Goal: Information Seeking & Learning: Learn about a topic

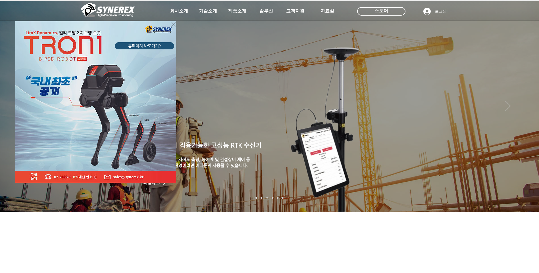
click at [174, 25] on icon "사이트로 돌아가기" at bounding box center [173, 24] width 5 height 7
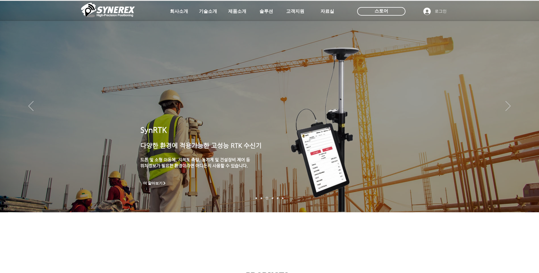
click at [187, 189] on img "슬라이드쇼" at bounding box center [269, 107] width 539 height 212
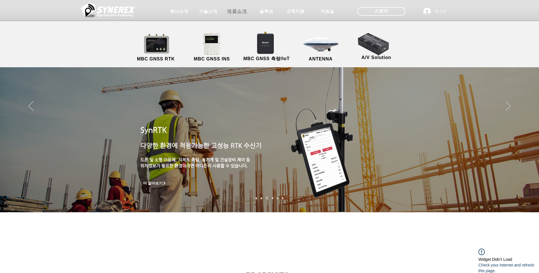
click at [240, 10] on span "제품소개" at bounding box center [237, 12] width 20 height 6
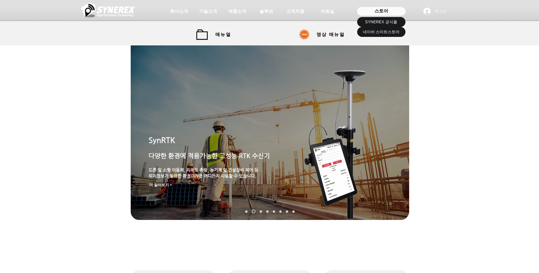
click at [373, 9] on div "스토어" at bounding box center [381, 11] width 48 height 9
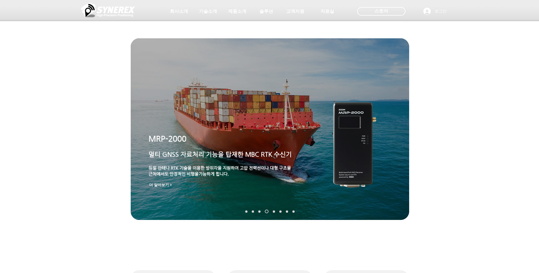
click at [251, 144] on div "MRP-2000 ​ 멀티 GNSS 자료처리 기능을 탑재한 MBC RTK 수신기 ​ 듀얼 안테나 RTK 기술을 이용한 방위각을 지원하여 고압 전…" at bounding box center [223, 158] width 149 height 48
drag, startPoint x: 251, startPoint y: 144, endPoint x: 219, endPoint y: 141, distance: 32.8
click at [219, 141] on p "MRP-2000" at bounding box center [223, 139] width 149 height 11
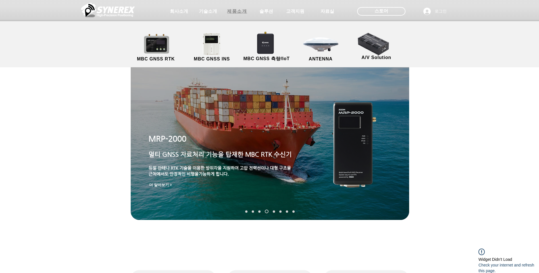
click at [238, 10] on span "제품소개" at bounding box center [237, 12] width 20 height 6
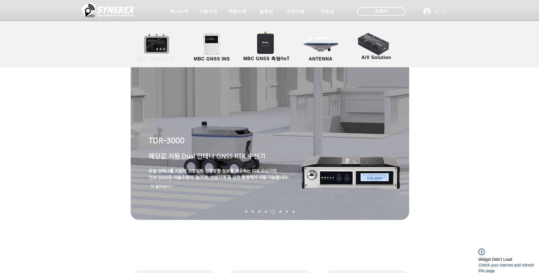
click at [157, 47] on link "MBC GNSS RTK" at bounding box center [155, 48] width 51 height 30
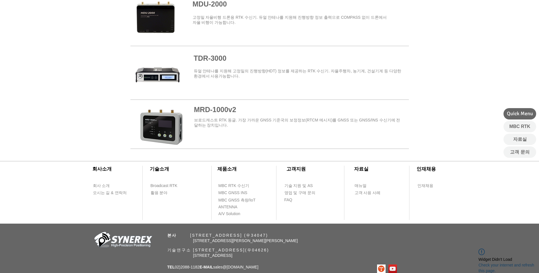
scroll to position [694, 0]
